Goal: Transaction & Acquisition: Book appointment/travel/reservation

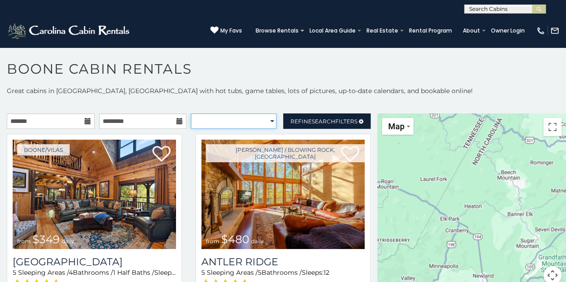
click at [232, 118] on select "**********" at bounding box center [234, 121] width 86 height 15
click at [72, 120] on input "text" at bounding box center [51, 121] width 88 height 15
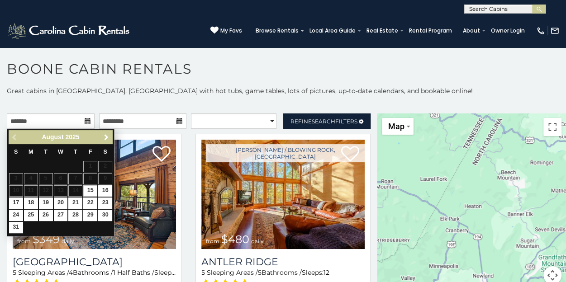
click at [107, 134] on span "Next" at bounding box center [106, 137] width 7 height 7
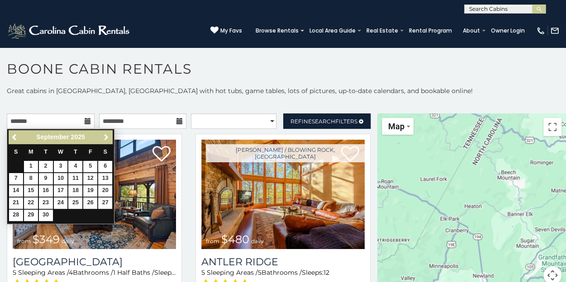
click at [107, 134] on span "Next" at bounding box center [106, 137] width 7 height 7
click at [93, 178] on link "10" at bounding box center [90, 178] width 14 height 11
type input "**********"
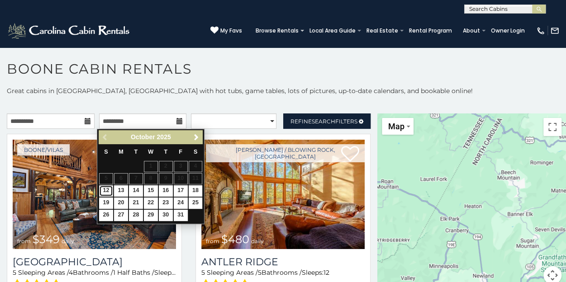
click at [108, 191] on link "12" at bounding box center [106, 191] width 14 height 11
type input "**********"
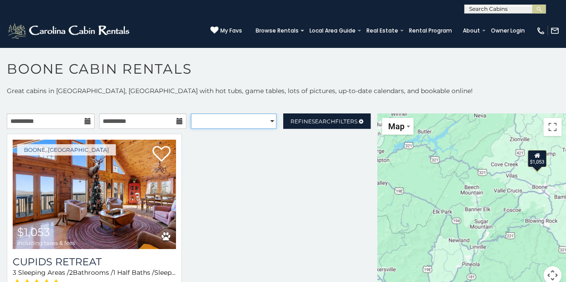
click at [260, 118] on select "**********" at bounding box center [234, 121] width 86 height 15
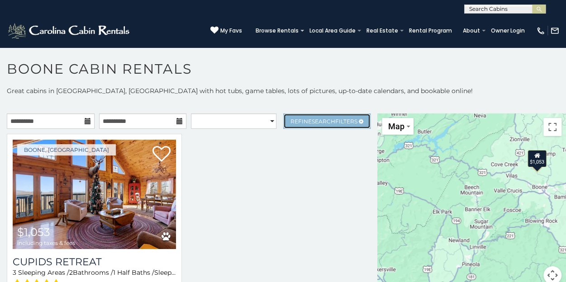
click at [319, 118] on span "Search" at bounding box center [324, 121] width 24 height 7
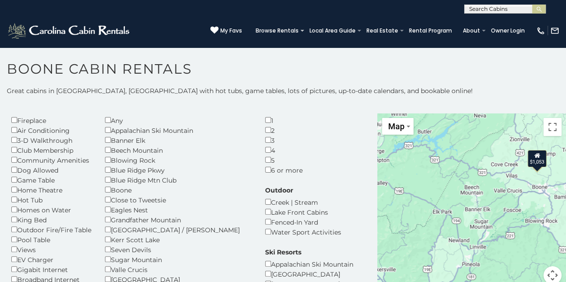
scroll to position [45, 0]
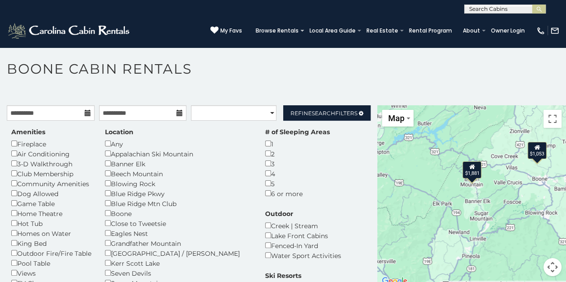
click at [548, 265] on button "Map camera controls" at bounding box center [553, 267] width 18 height 18
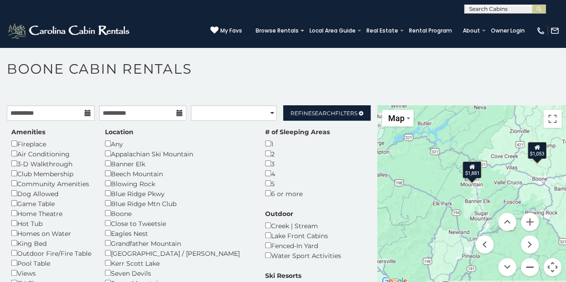
click at [522, 264] on button "Zoom out" at bounding box center [530, 267] width 18 height 18
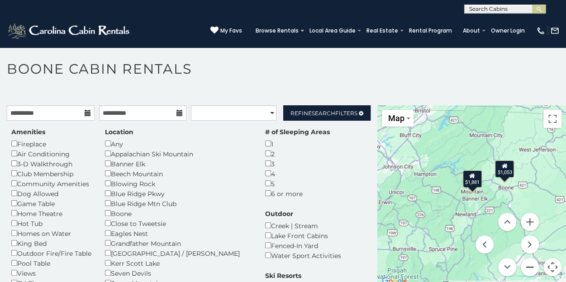
click at [525, 263] on button "Zoom out" at bounding box center [530, 267] width 18 height 18
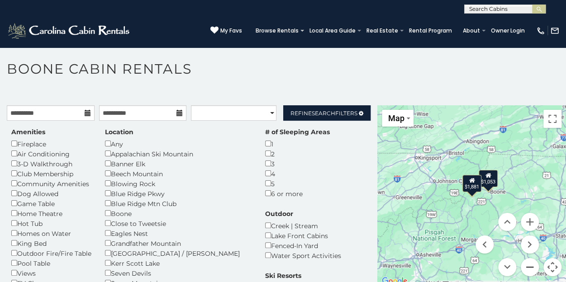
click at [525, 265] on button "Zoom out" at bounding box center [530, 267] width 18 height 18
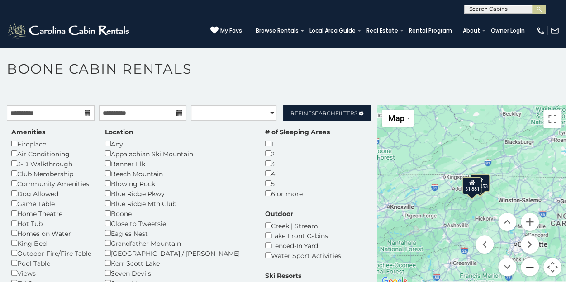
click at [525, 265] on button "Zoom out" at bounding box center [530, 267] width 18 height 18
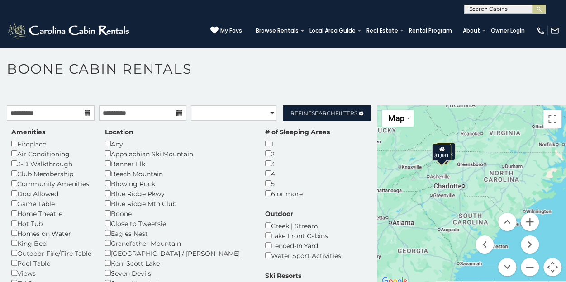
drag, startPoint x: 442, startPoint y: 226, endPoint x: 412, endPoint y: 191, distance: 46.5
click at [412, 191] on div "$1,053 $1,881 $1,053 $1,881" at bounding box center [471, 196] width 189 height 182
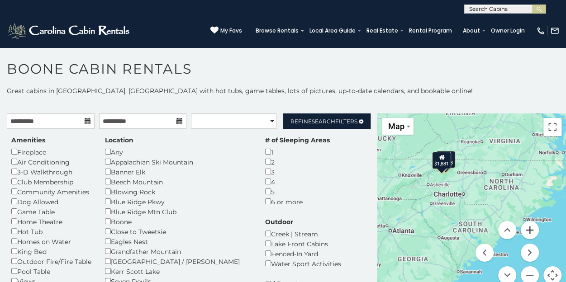
click at [528, 229] on button "Zoom in" at bounding box center [530, 230] width 18 height 18
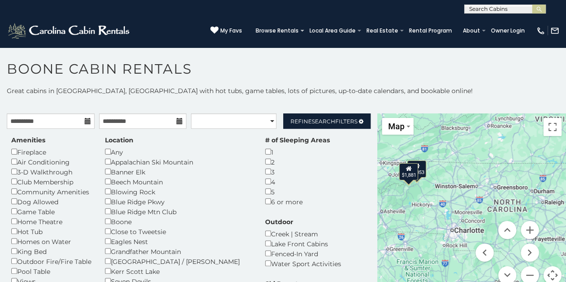
drag, startPoint x: 471, startPoint y: 182, endPoint x: 468, endPoint y: 230, distance: 47.6
click at [468, 230] on div "$1,053 $1,881 $1,053 $1,881" at bounding box center [471, 205] width 189 height 182
